Goal: Transaction & Acquisition: Book appointment/travel/reservation

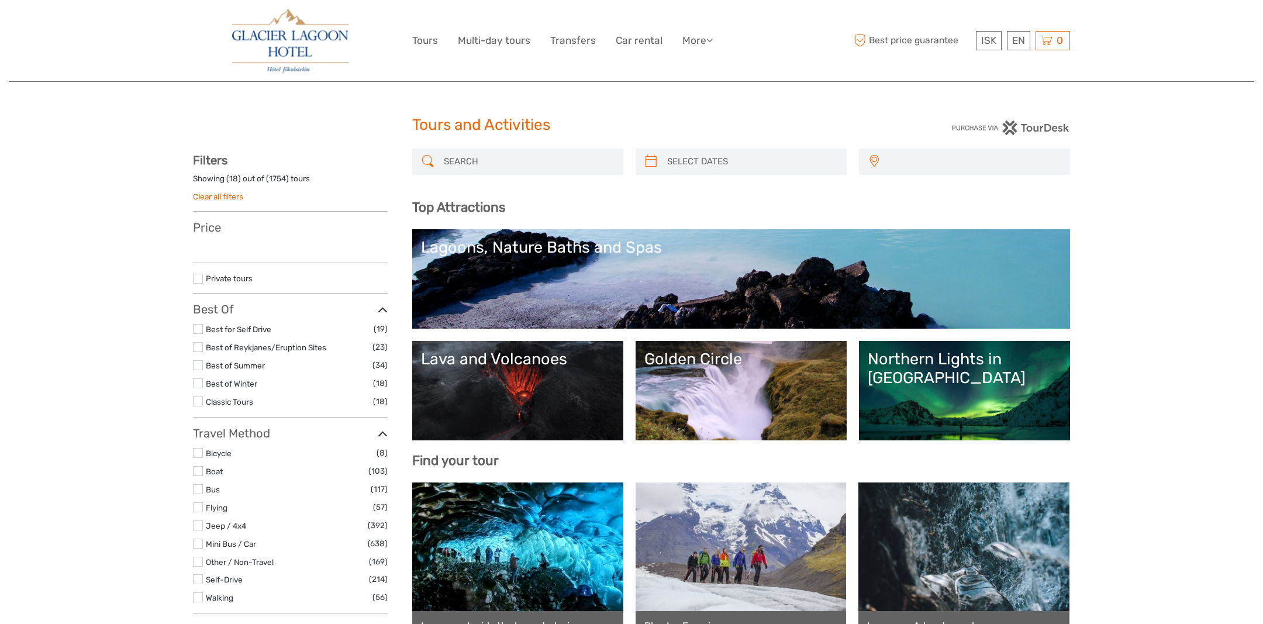
select select
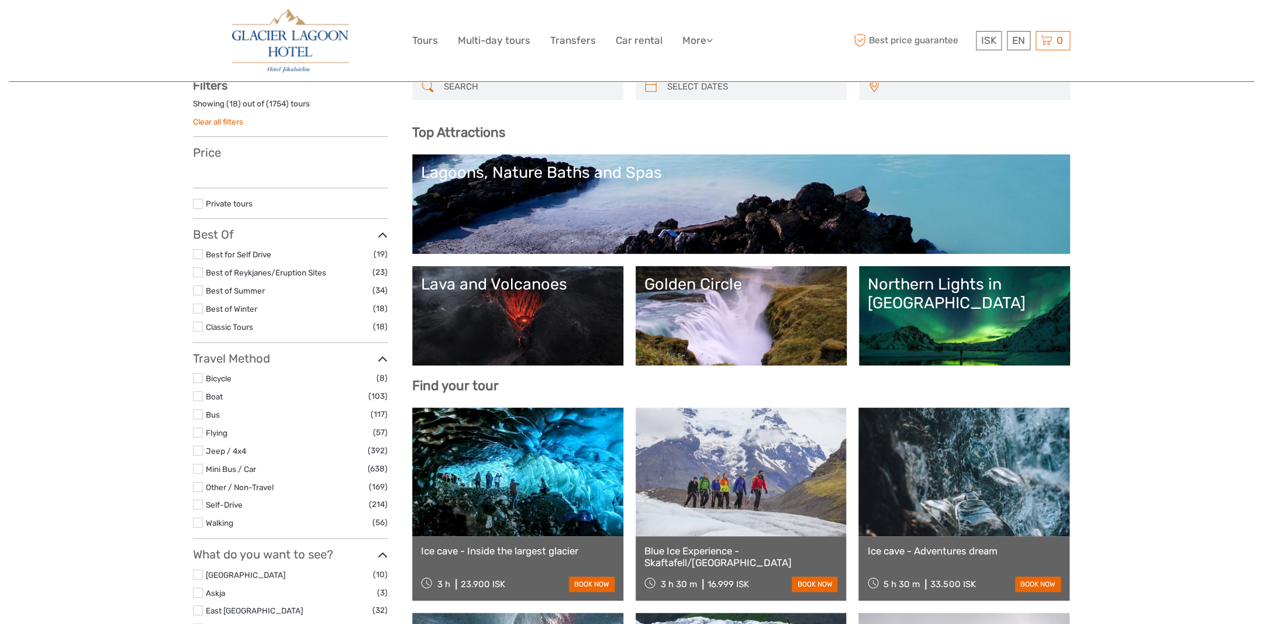
select select
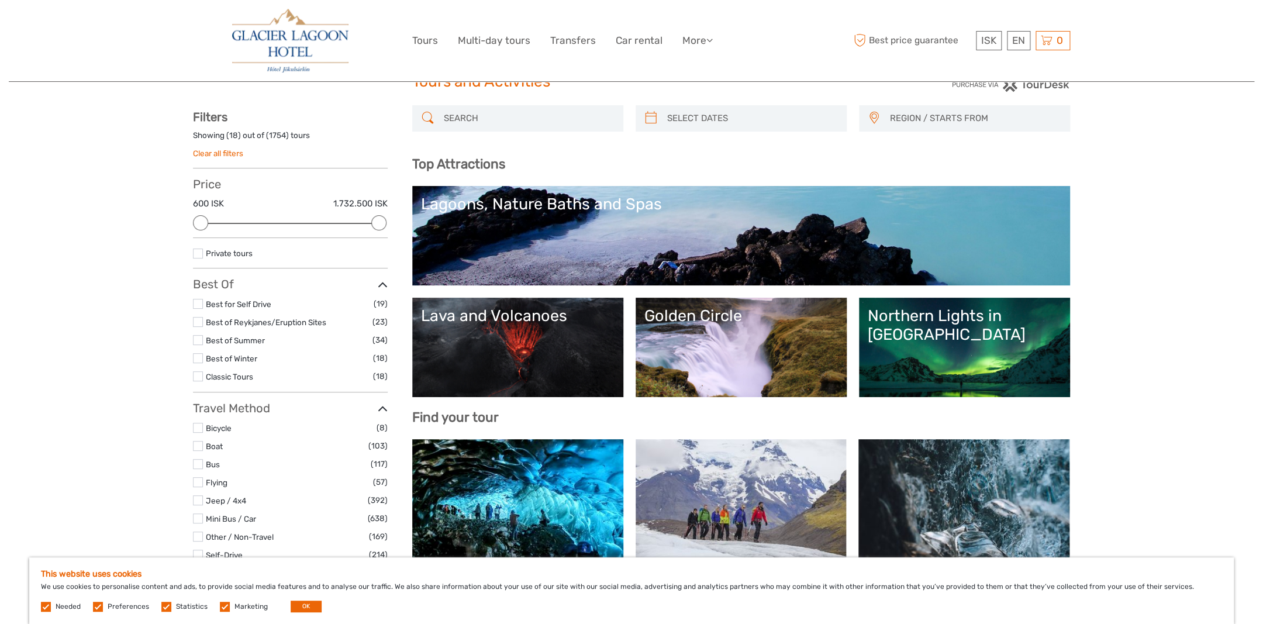
scroll to position [0, 0]
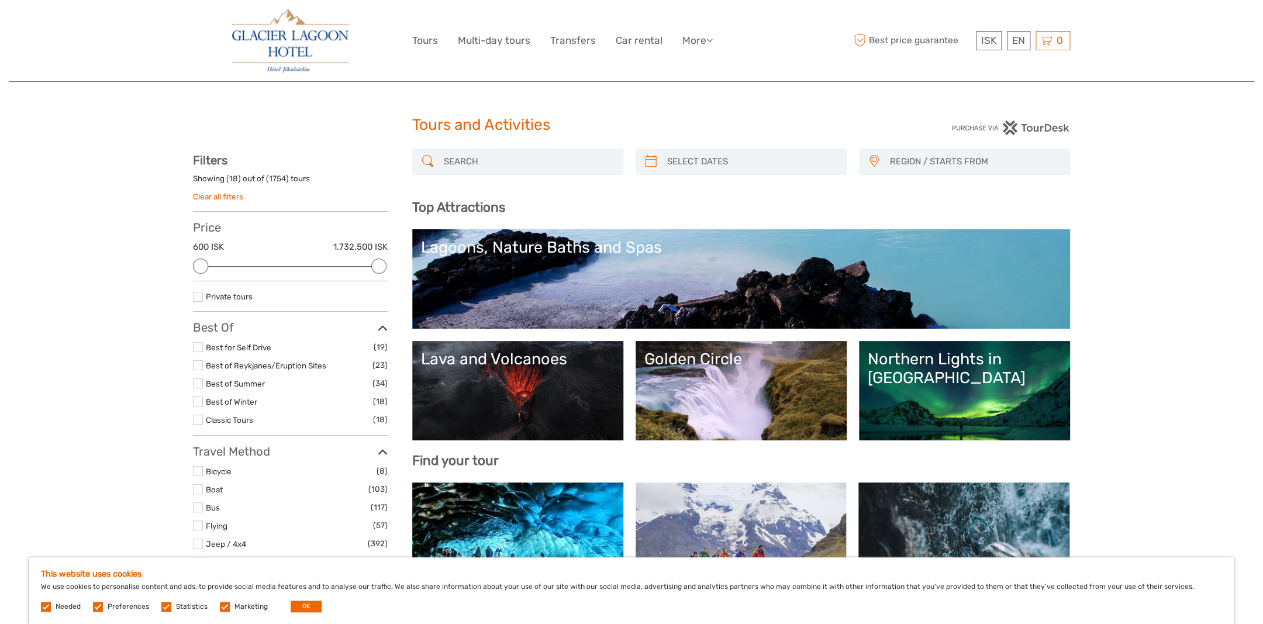
click at [583, 269] on link "Lagoons, Nature Baths and Spas" at bounding box center [741, 279] width 641 height 82
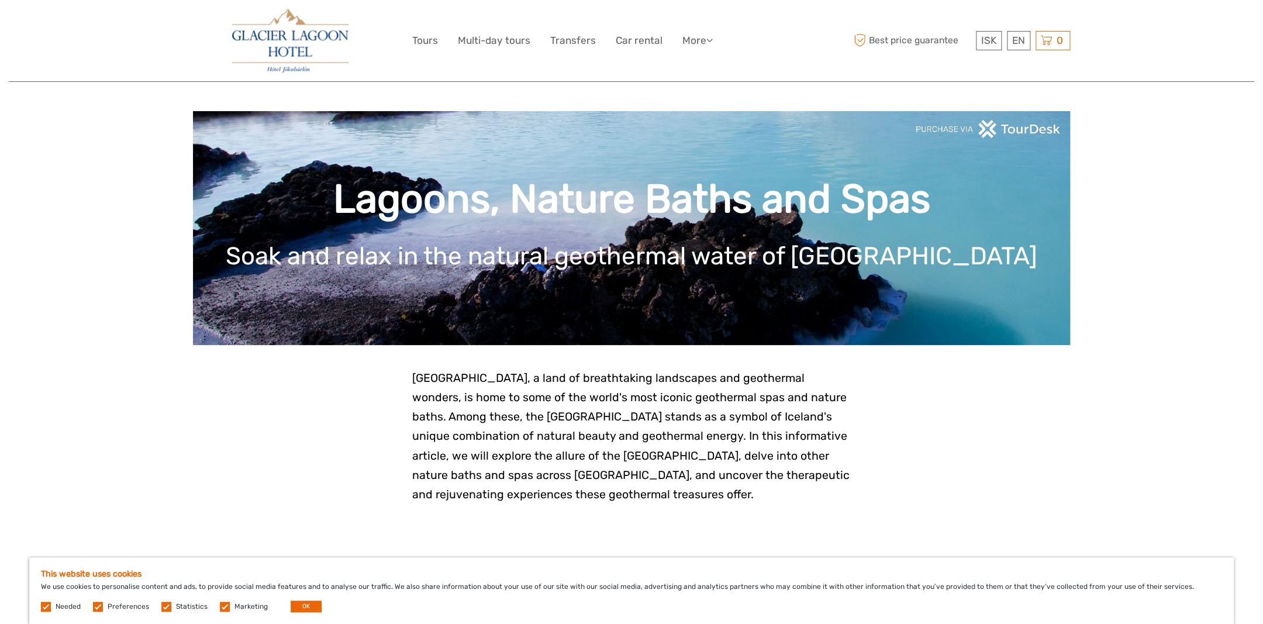
scroll to position [1, 0]
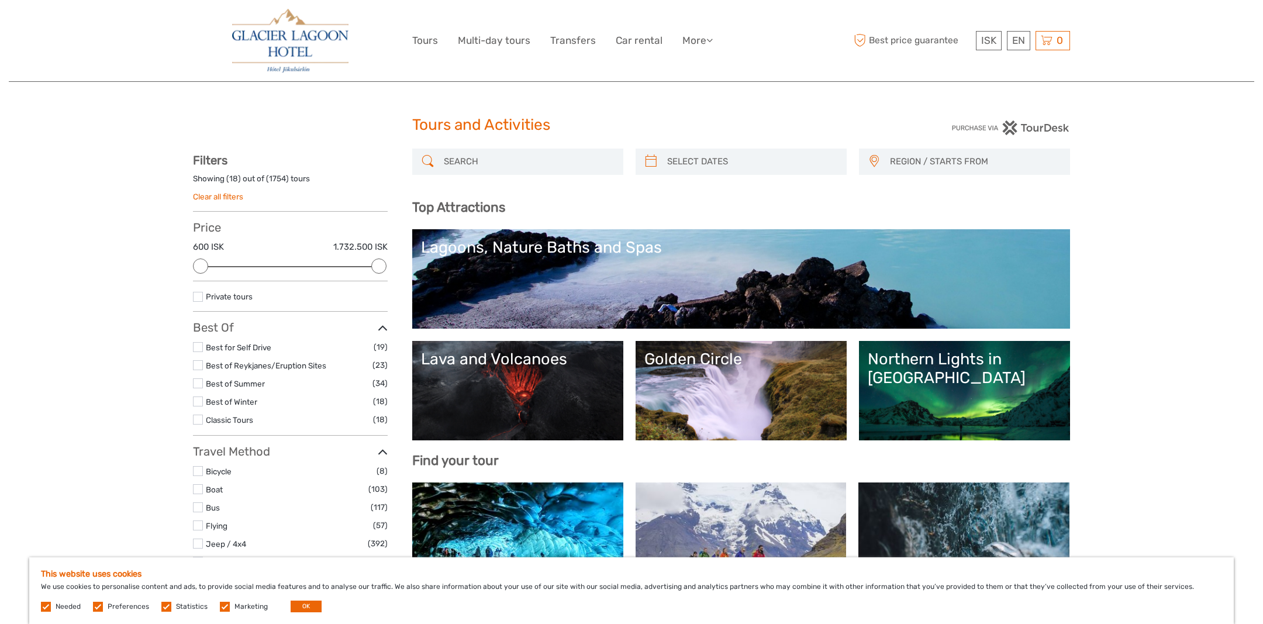
select select
click at [199, 347] on label at bounding box center [198, 347] width 10 height 10
click at [0, 0] on input "checkbox" at bounding box center [0, 0] width 0 height 0
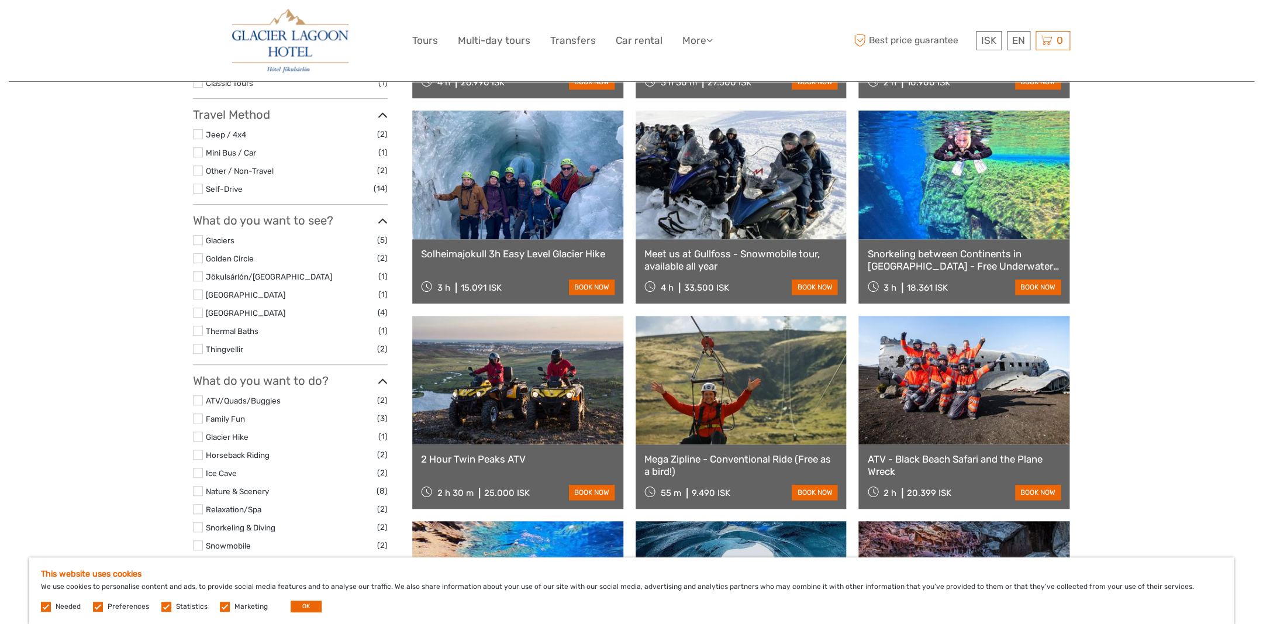
scroll to position [351, 0]
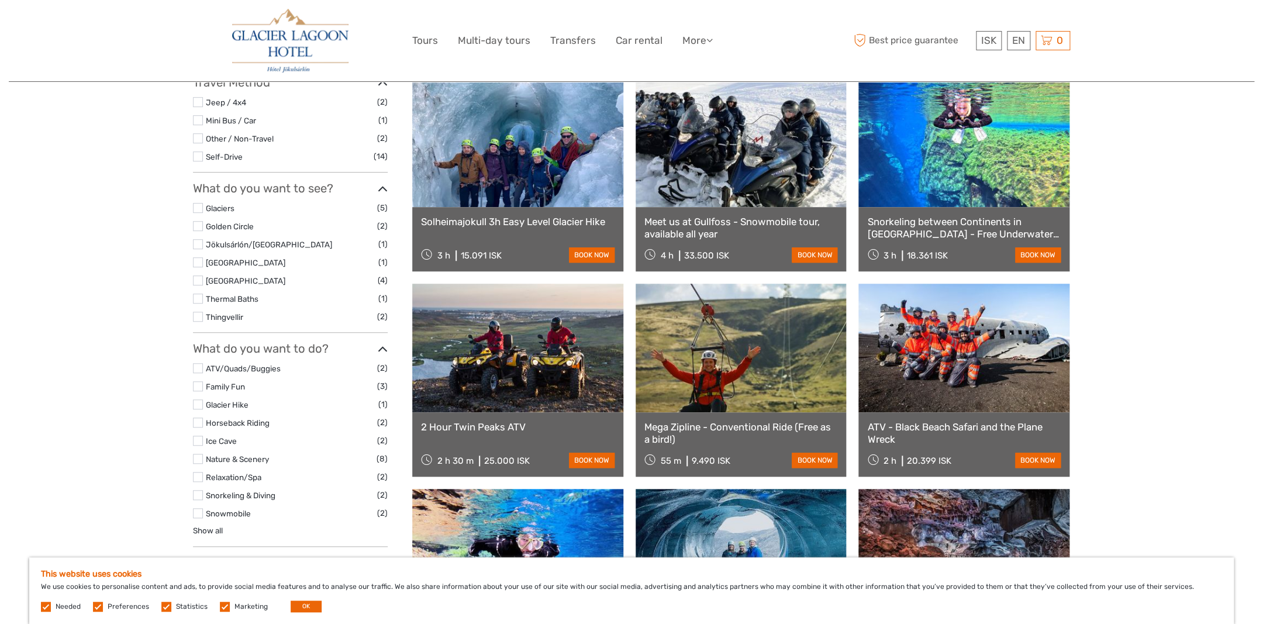
click at [196, 244] on label at bounding box center [198, 244] width 10 height 10
click at [0, 0] on input "checkbox" at bounding box center [0, 0] width 0 height 0
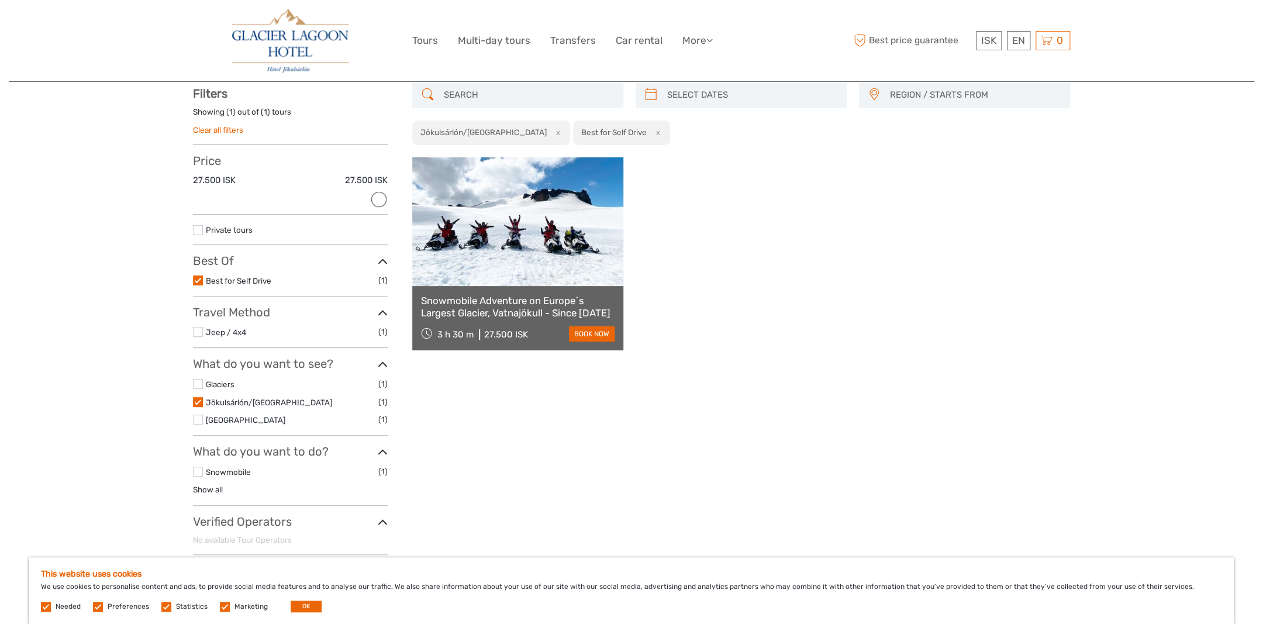
scroll to position [66, 0]
click at [567, 40] on link "Transfers" at bounding box center [573, 40] width 46 height 17
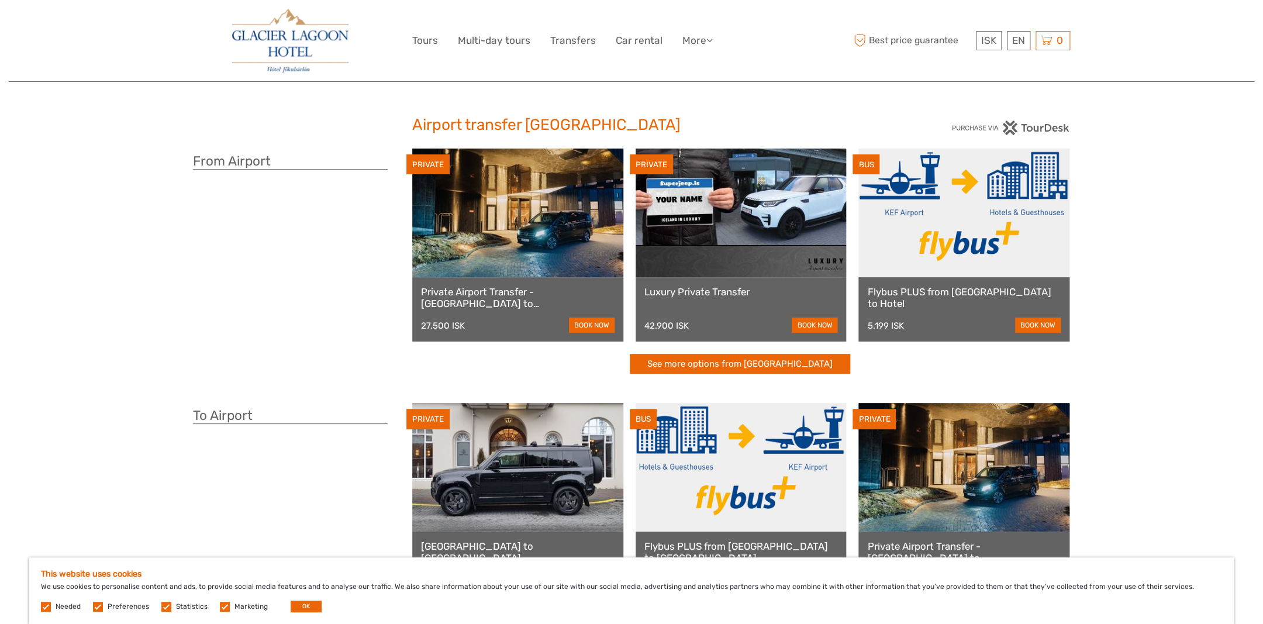
click at [278, 54] on img at bounding box center [290, 41] width 116 height 64
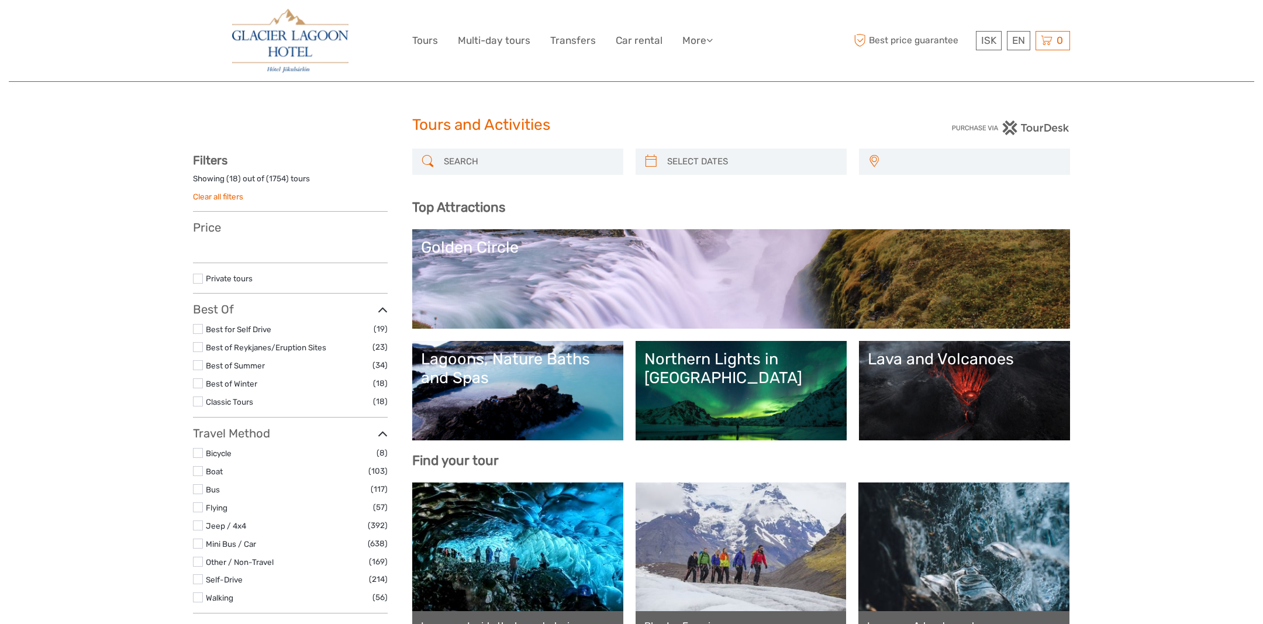
select select
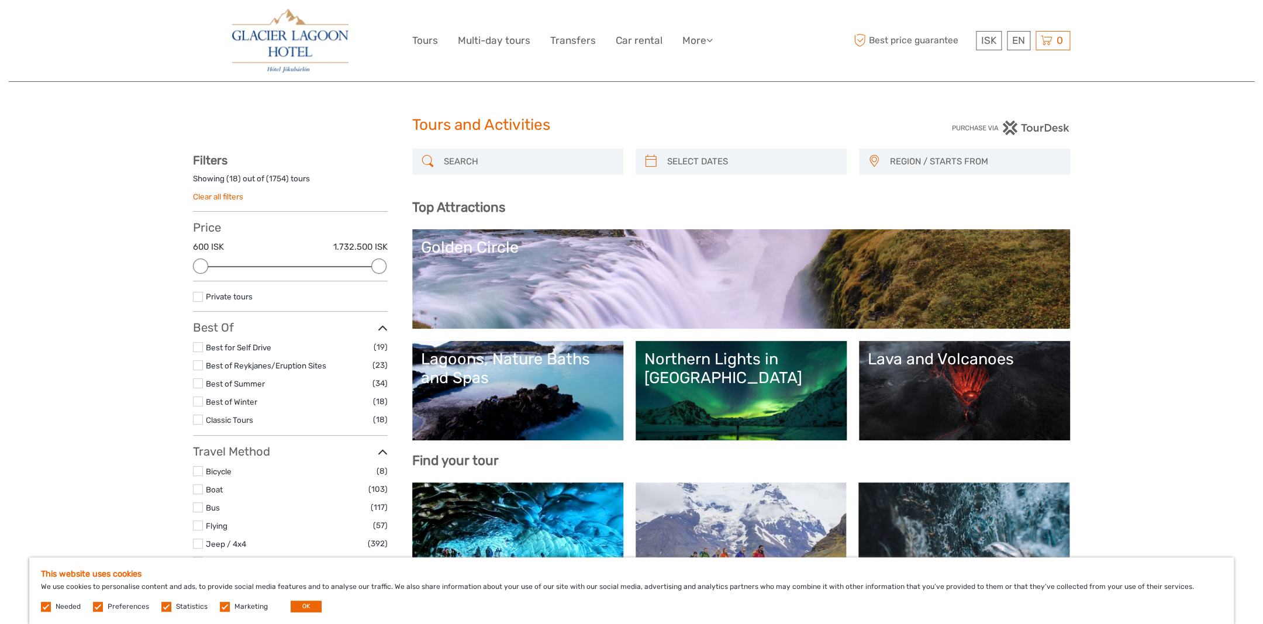
click at [270, 39] on img at bounding box center [290, 41] width 116 height 64
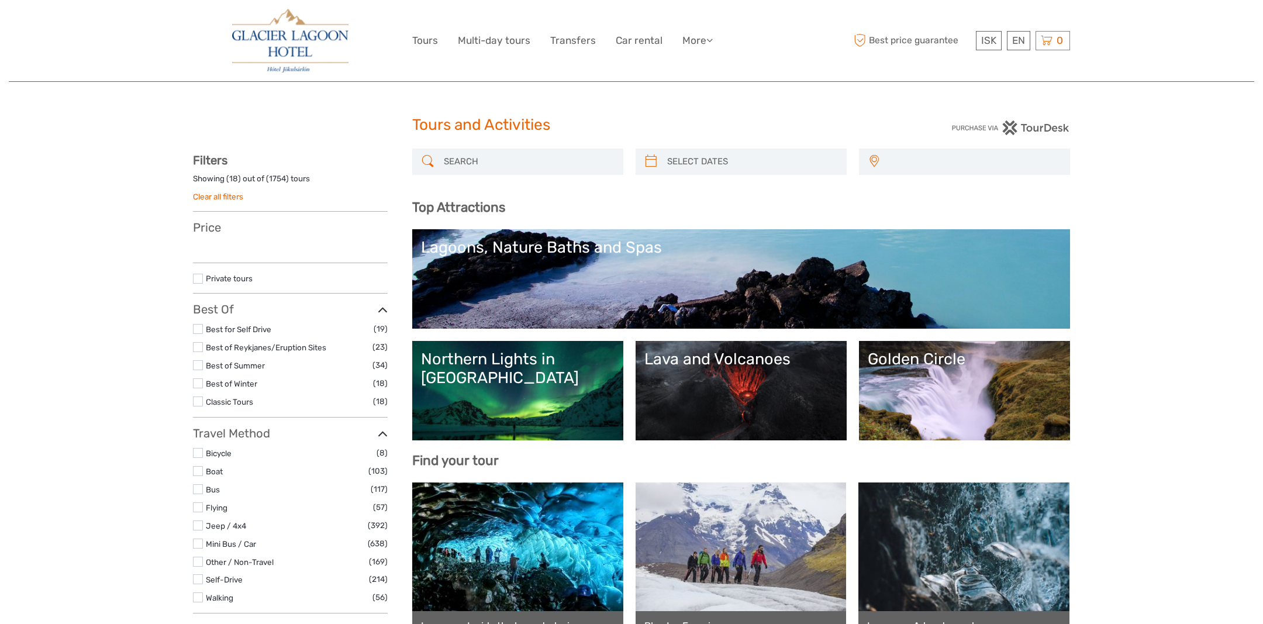
select select
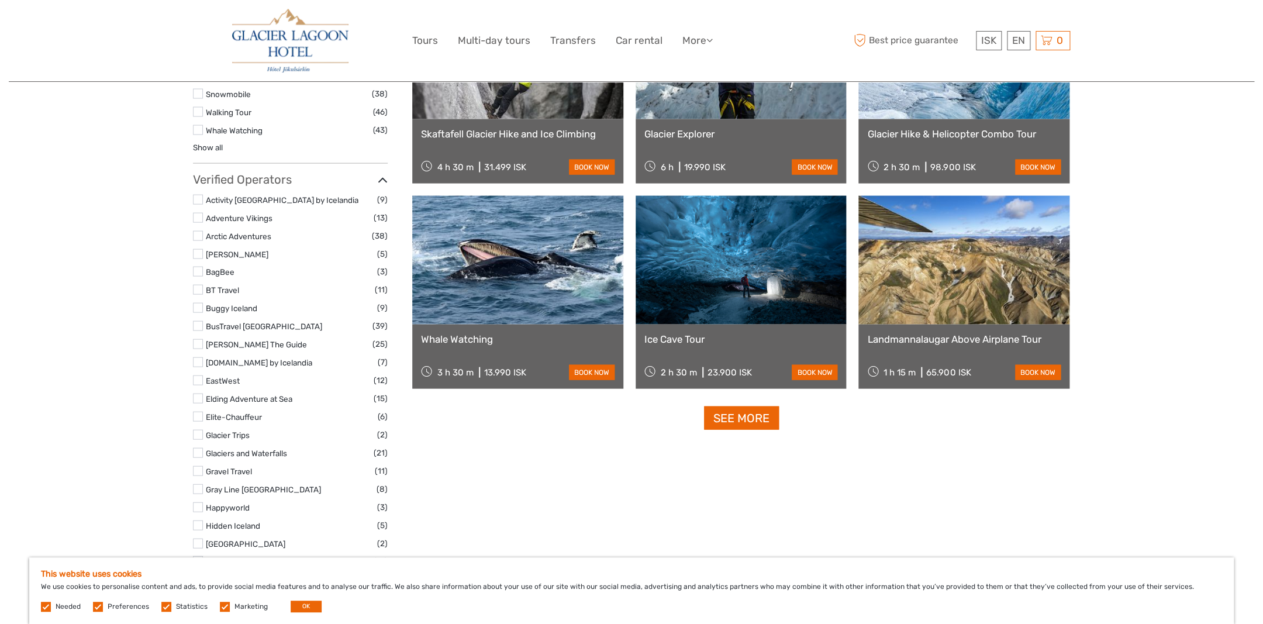
scroll to position [1316, 0]
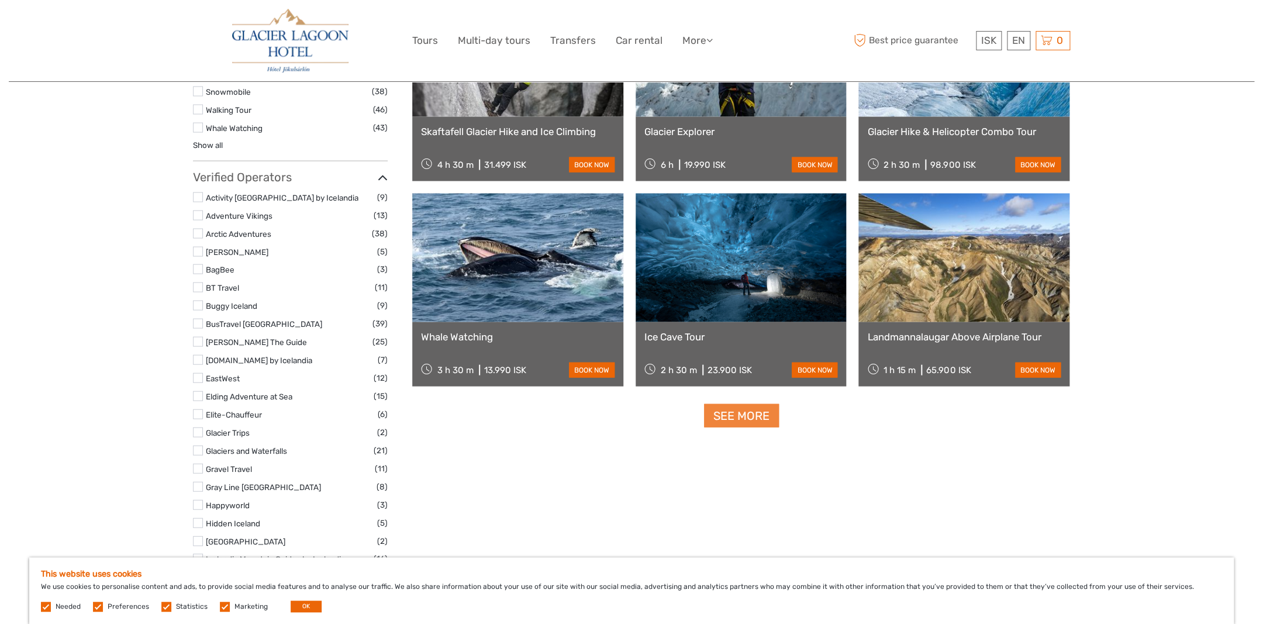
click at [739, 415] on link "See more" at bounding box center [741, 416] width 75 height 24
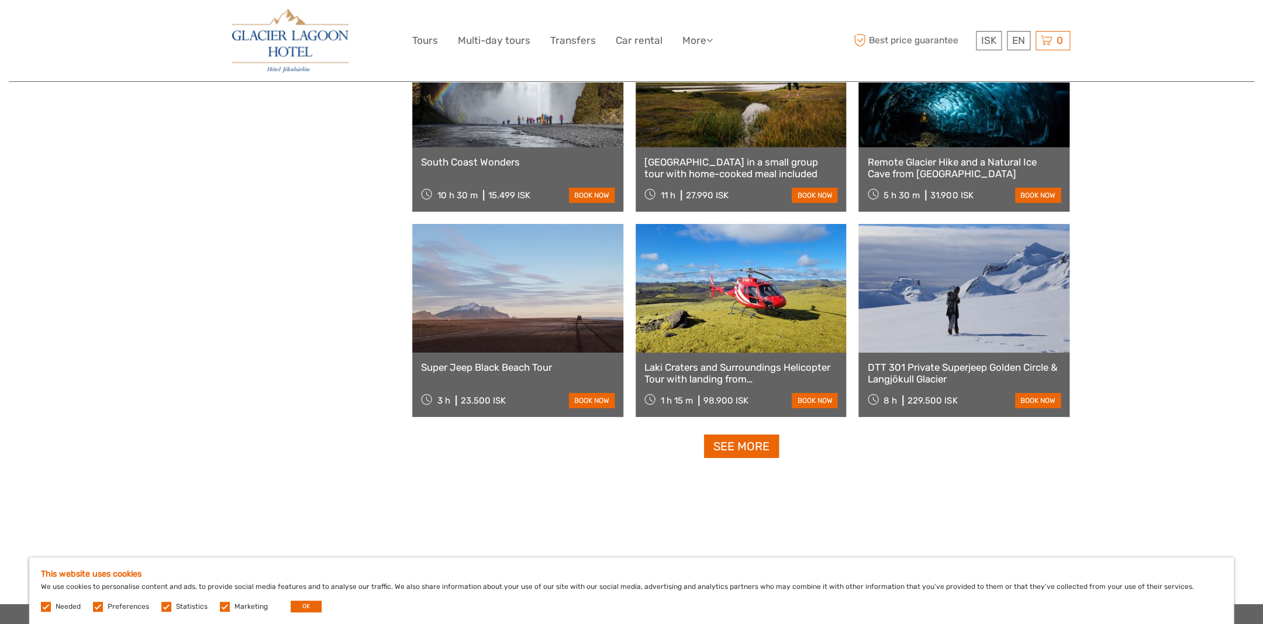
scroll to position [2243, 0]
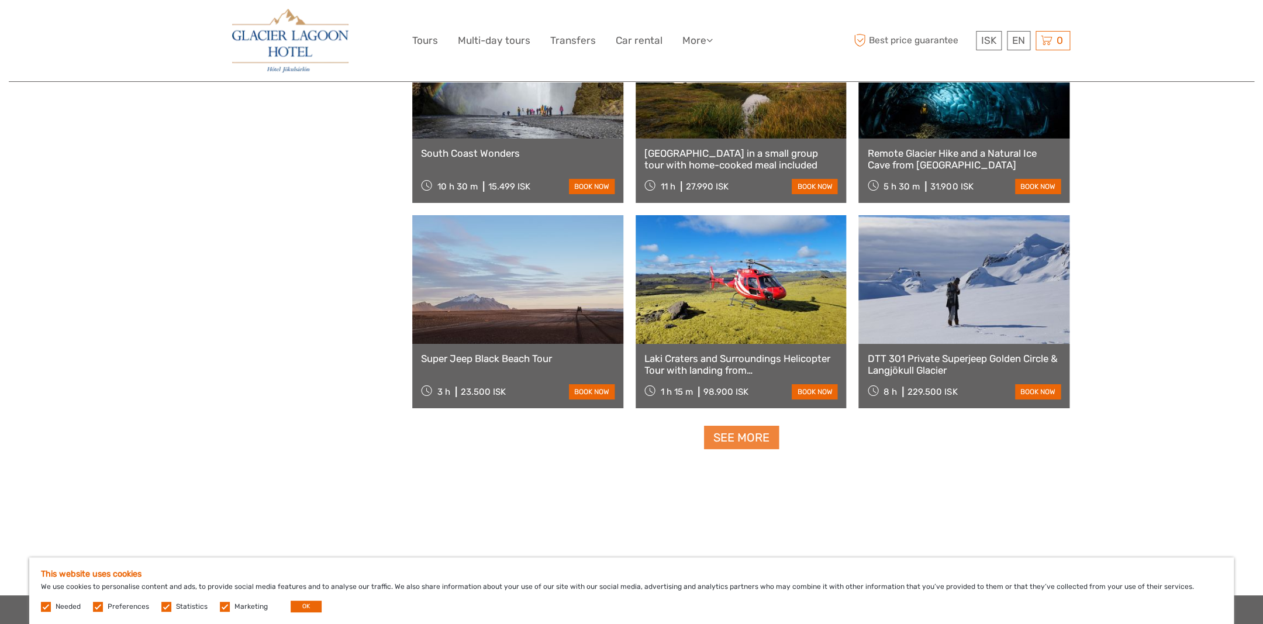
click at [726, 438] on link "See more" at bounding box center [741, 438] width 75 height 24
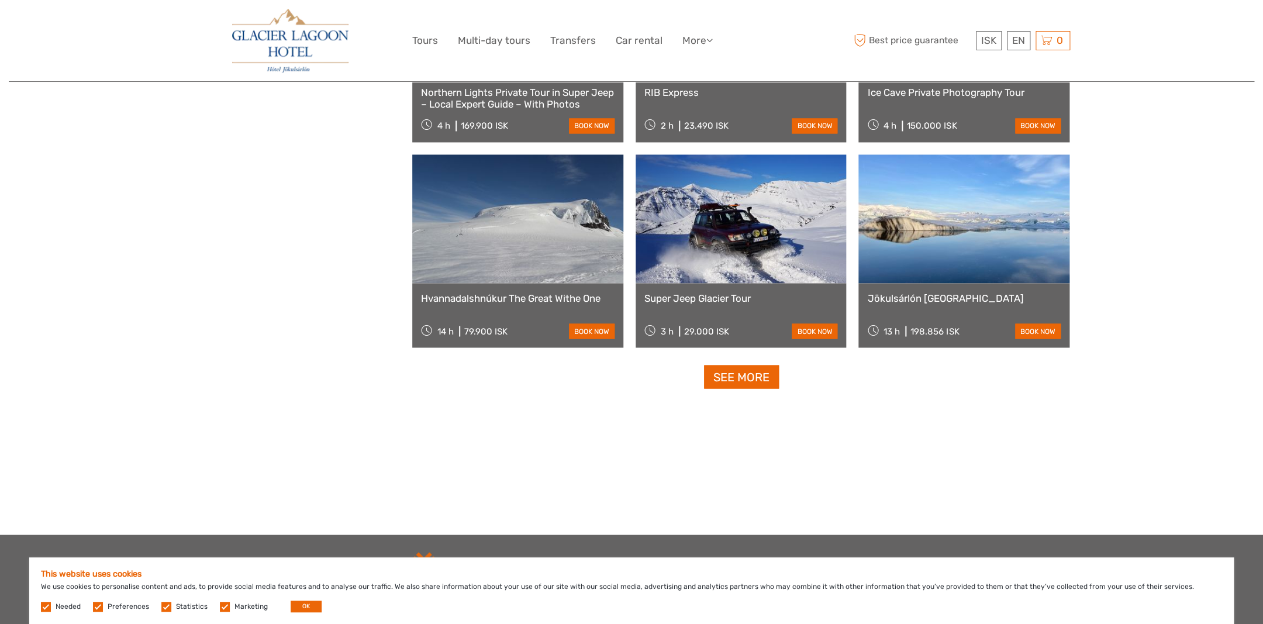
scroll to position [3541, 0]
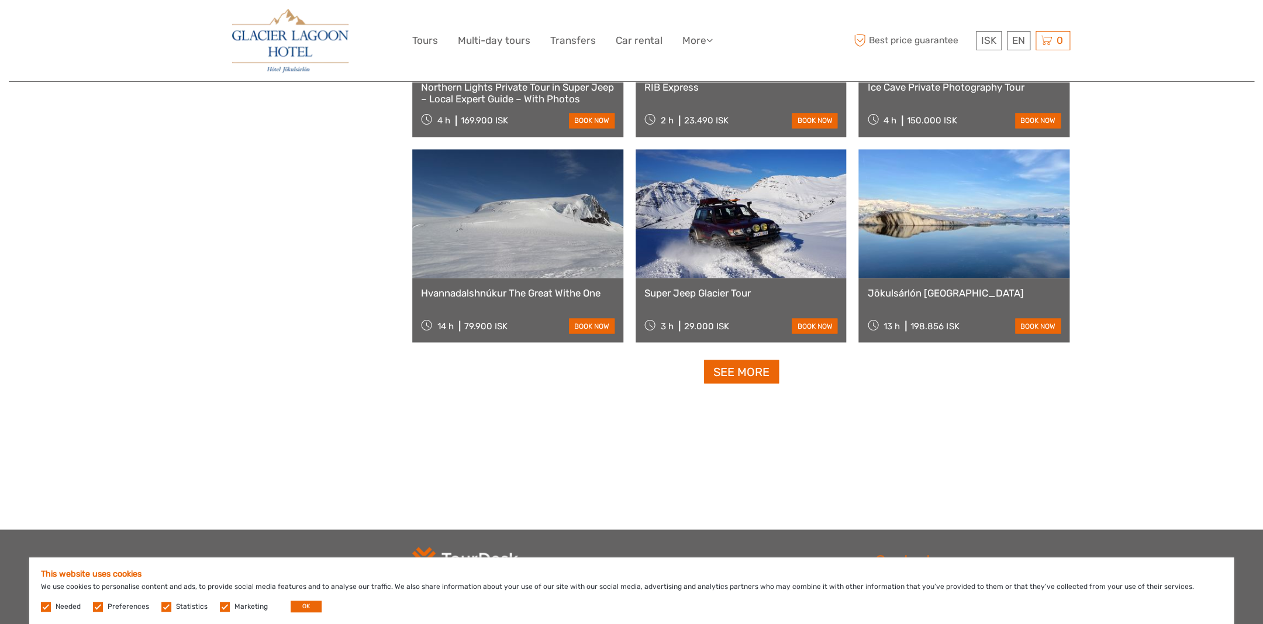
click at [974, 263] on link at bounding box center [964, 213] width 211 height 129
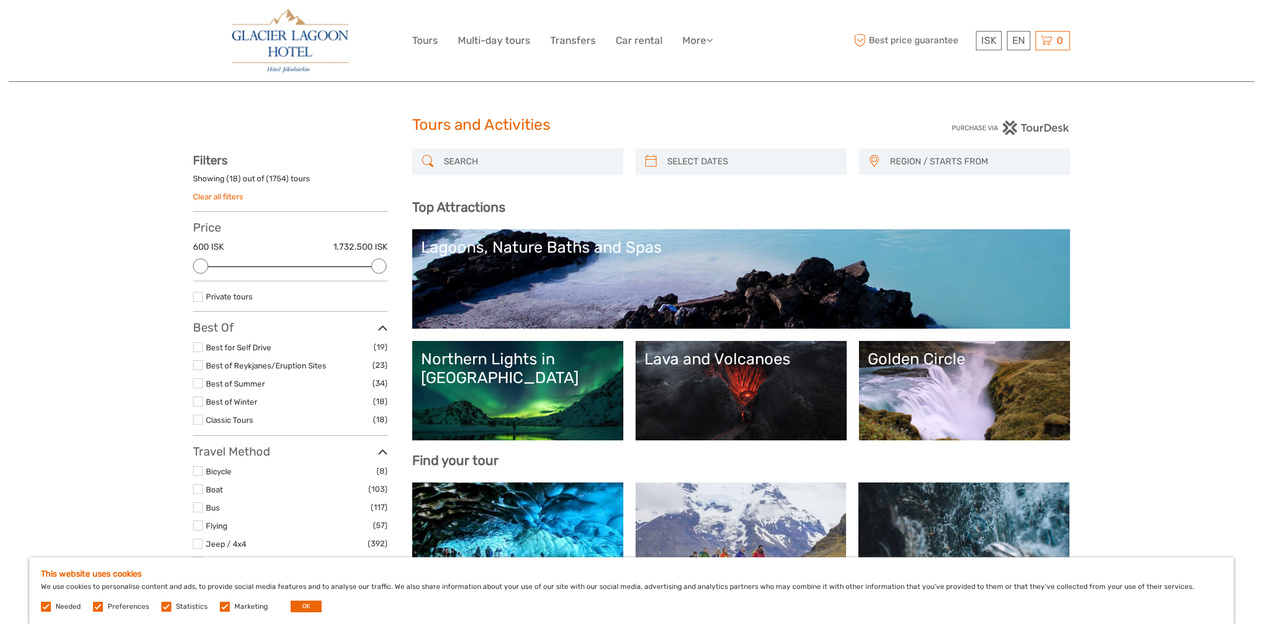
select select
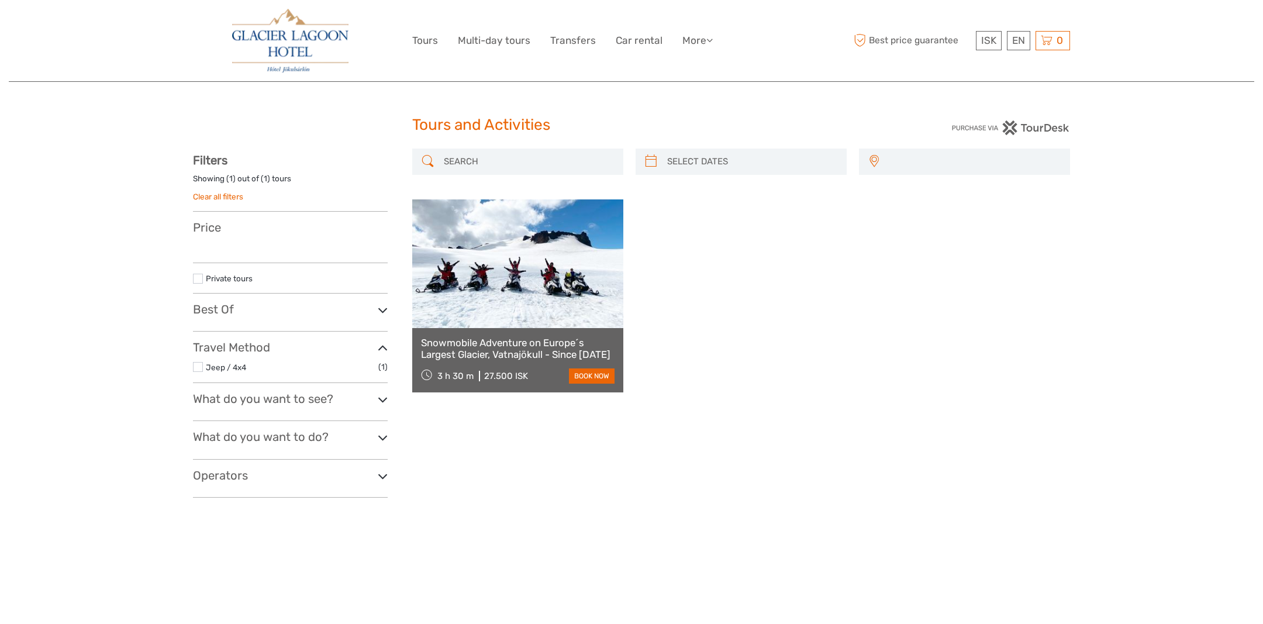
select select
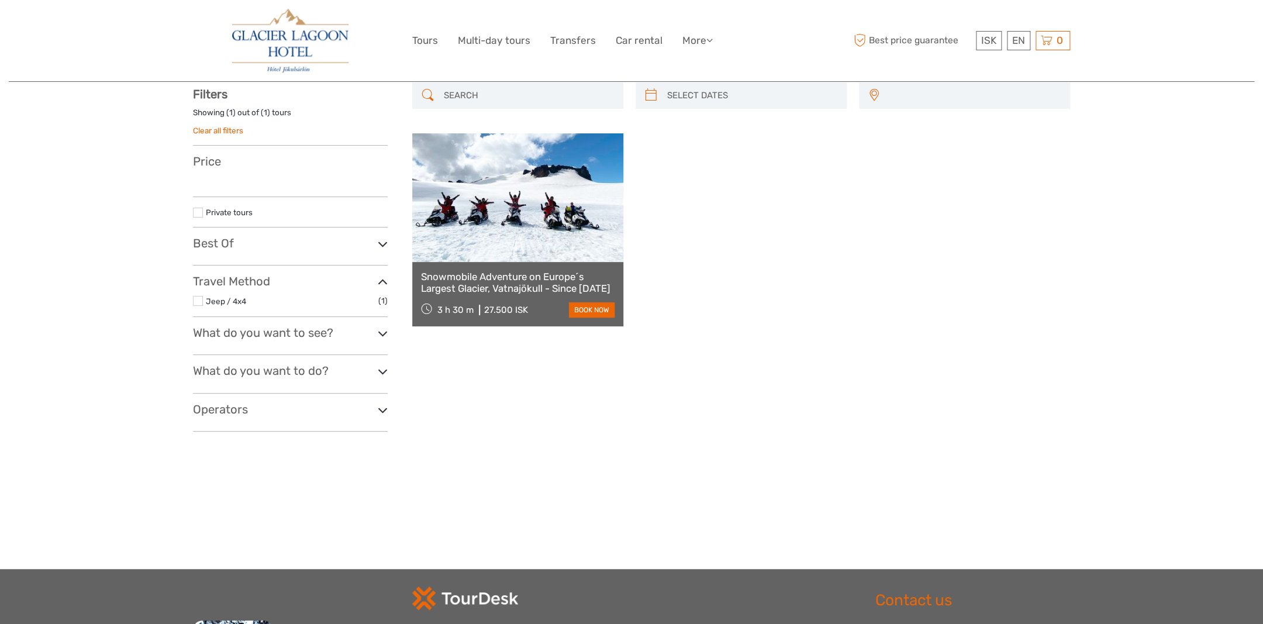
scroll to position [71, 0]
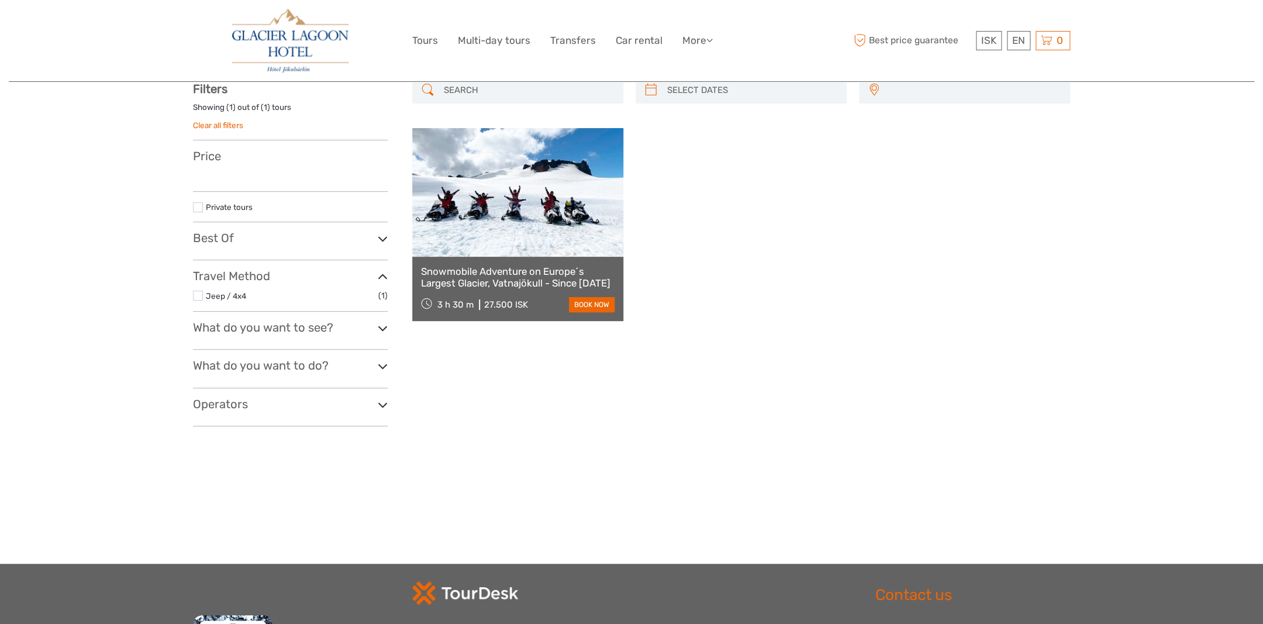
scroll to position [66, 0]
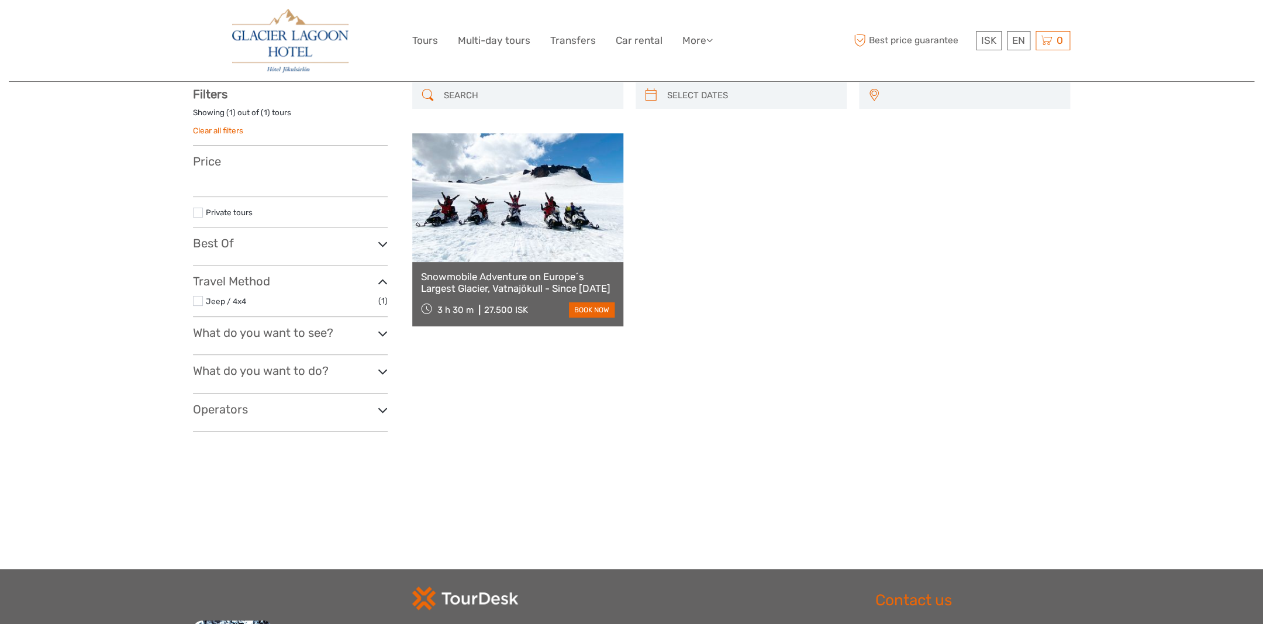
select select
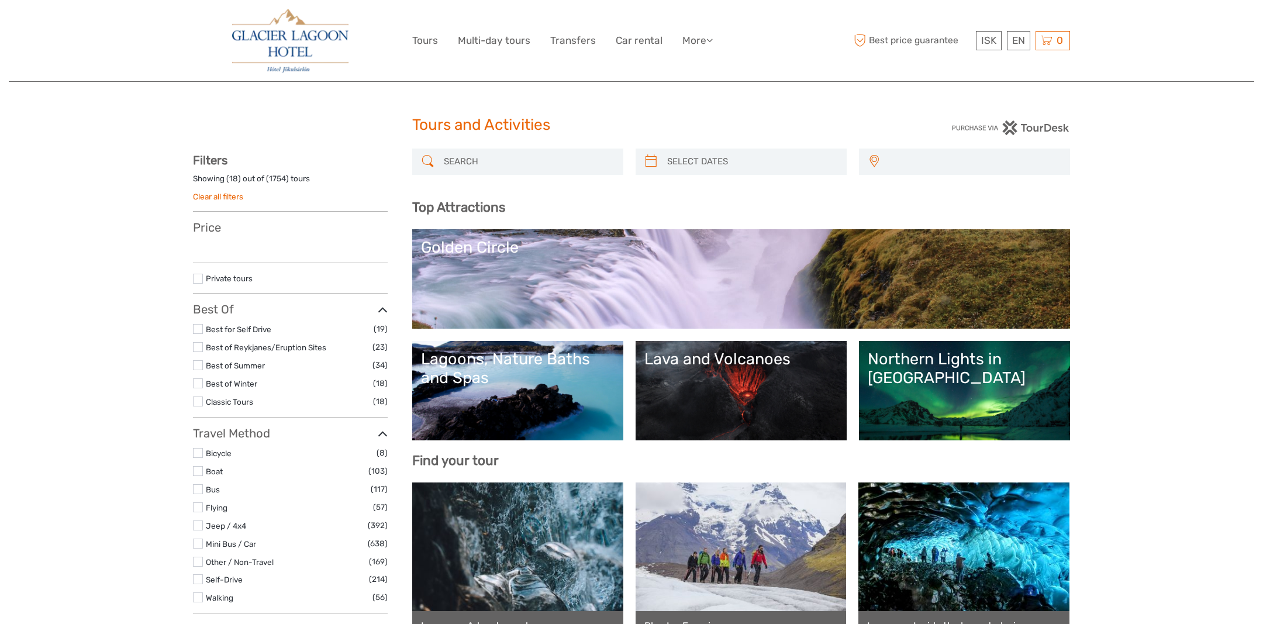
select select
